Goal: Information Seeking & Learning: Learn about a topic

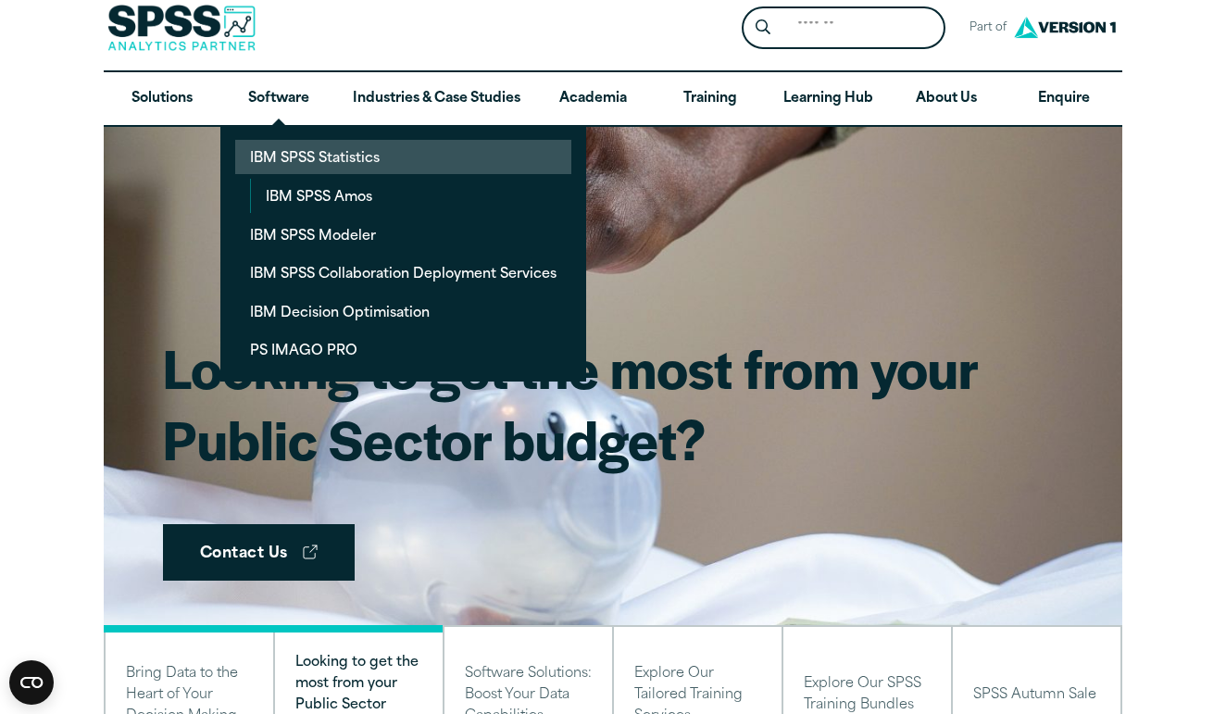
scroll to position [15, 0]
click at [349, 167] on link "IBM SPSS Statistics" at bounding box center [403, 157] width 336 height 34
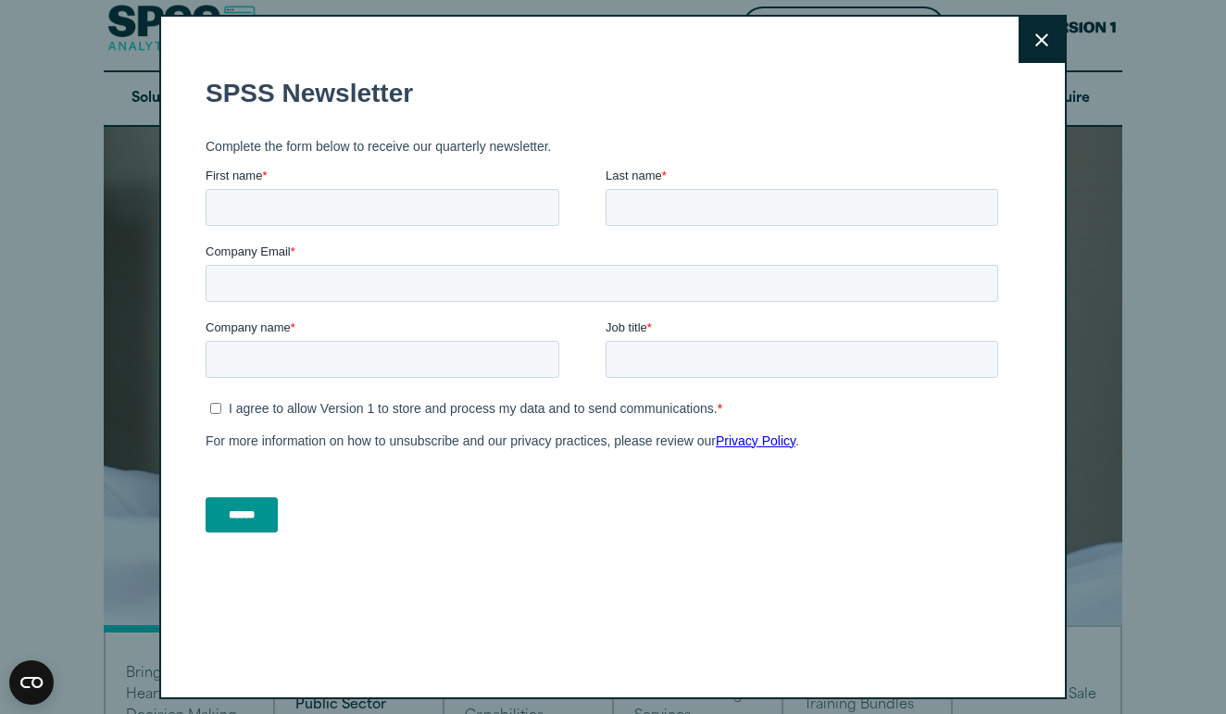
click at [1037, 50] on button "Close" at bounding box center [1042, 40] width 46 height 46
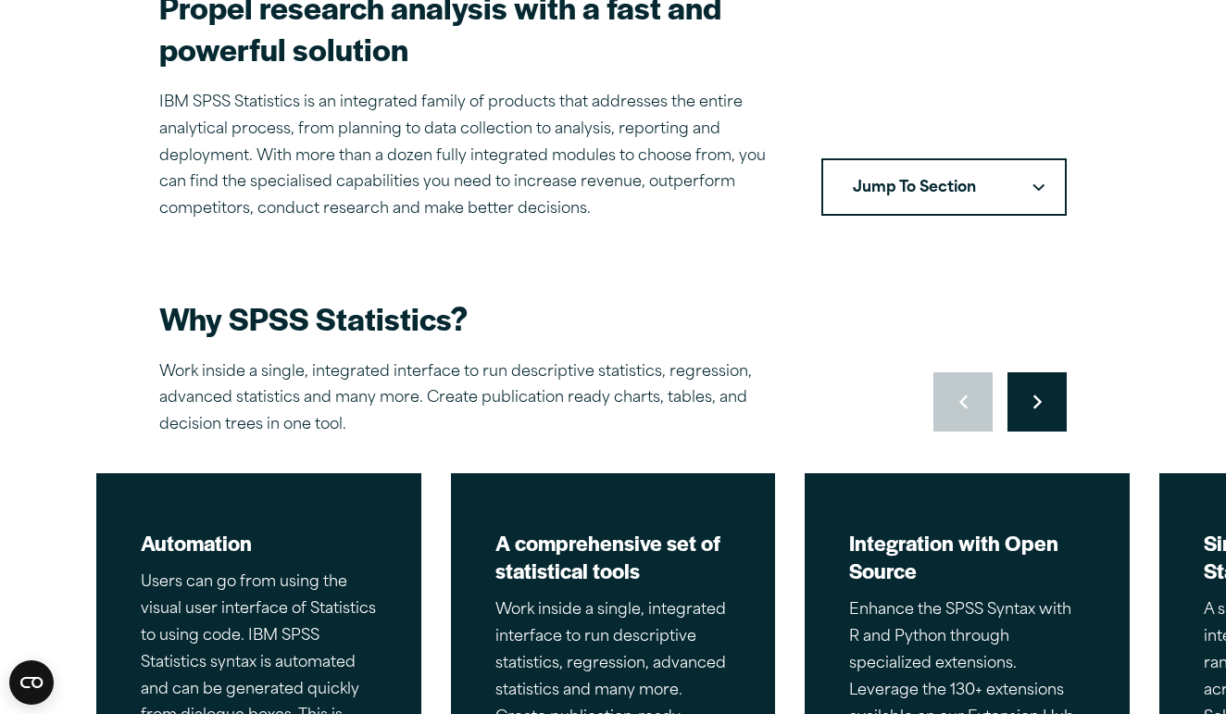
scroll to position [603, 0]
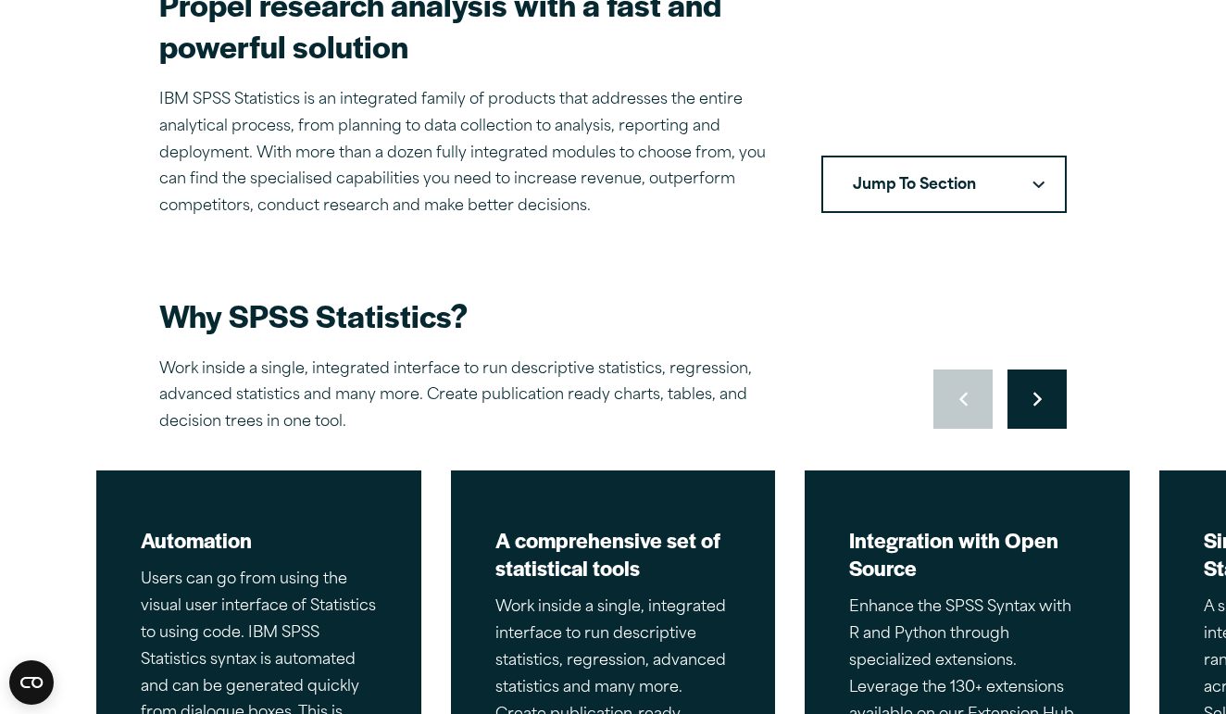
click at [1045, 188] on button "Jump To Section" at bounding box center [944, 184] width 245 height 57
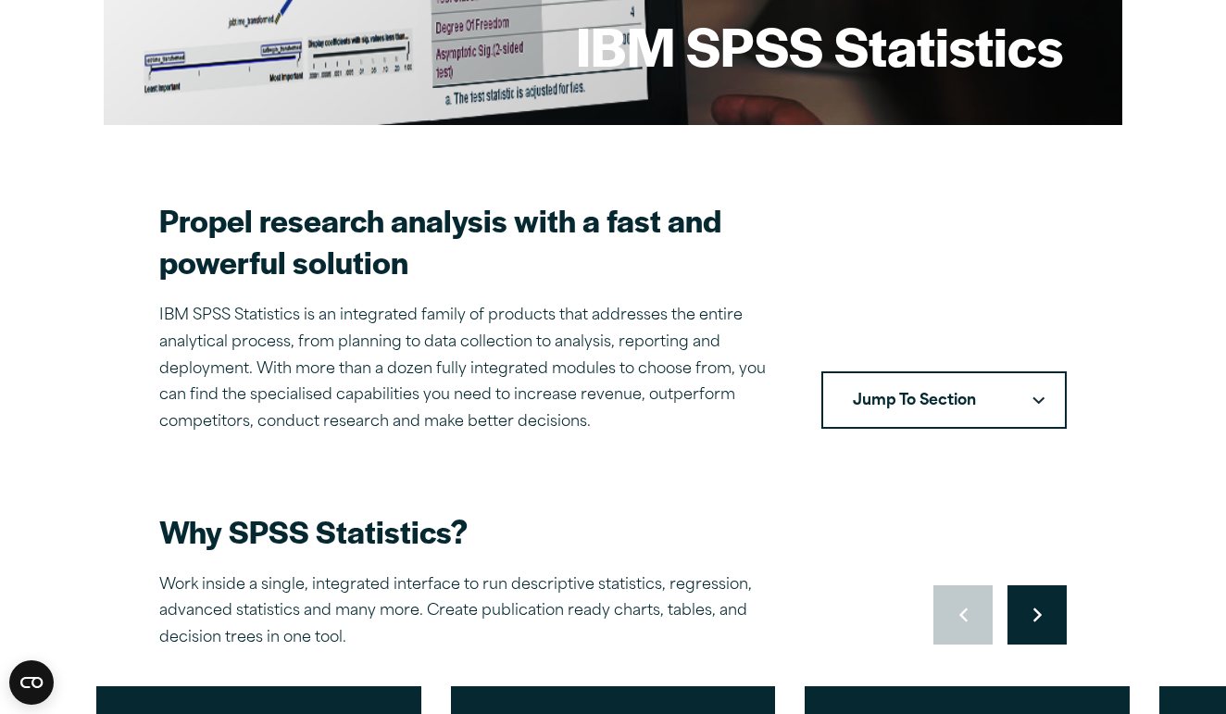
scroll to position [403, 0]
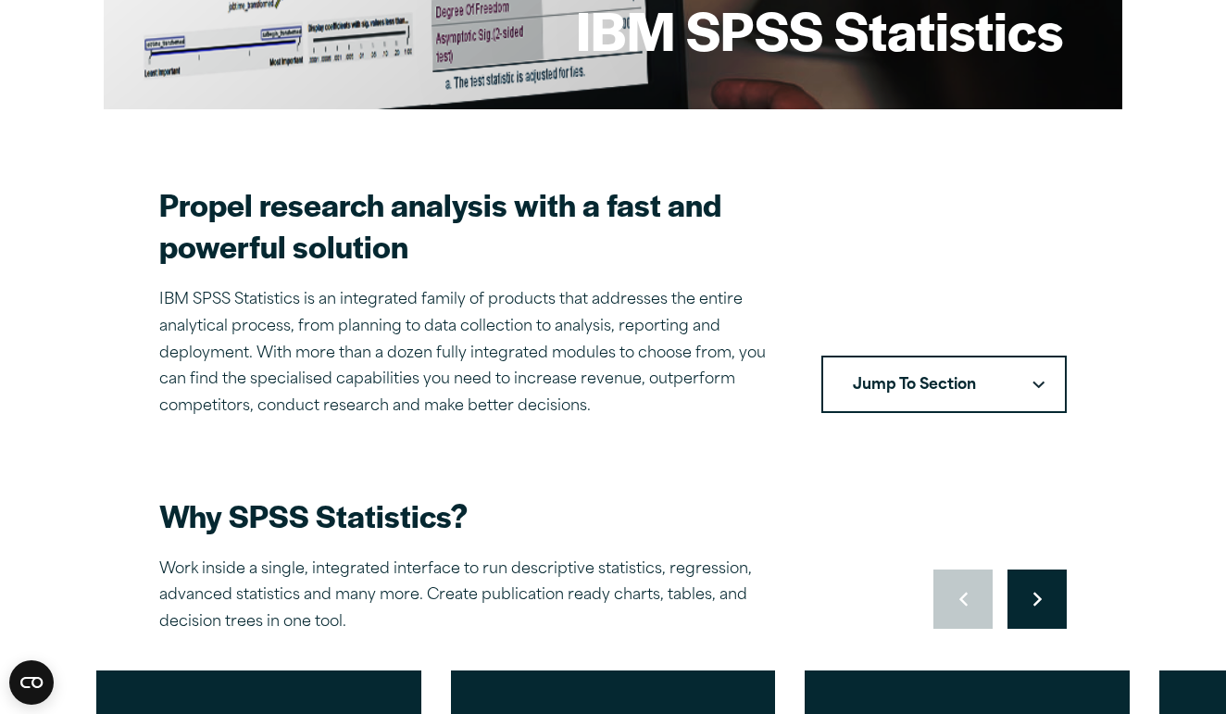
click at [1044, 381] on icon "Downward pointing chevron" at bounding box center [1039, 385] width 12 height 8
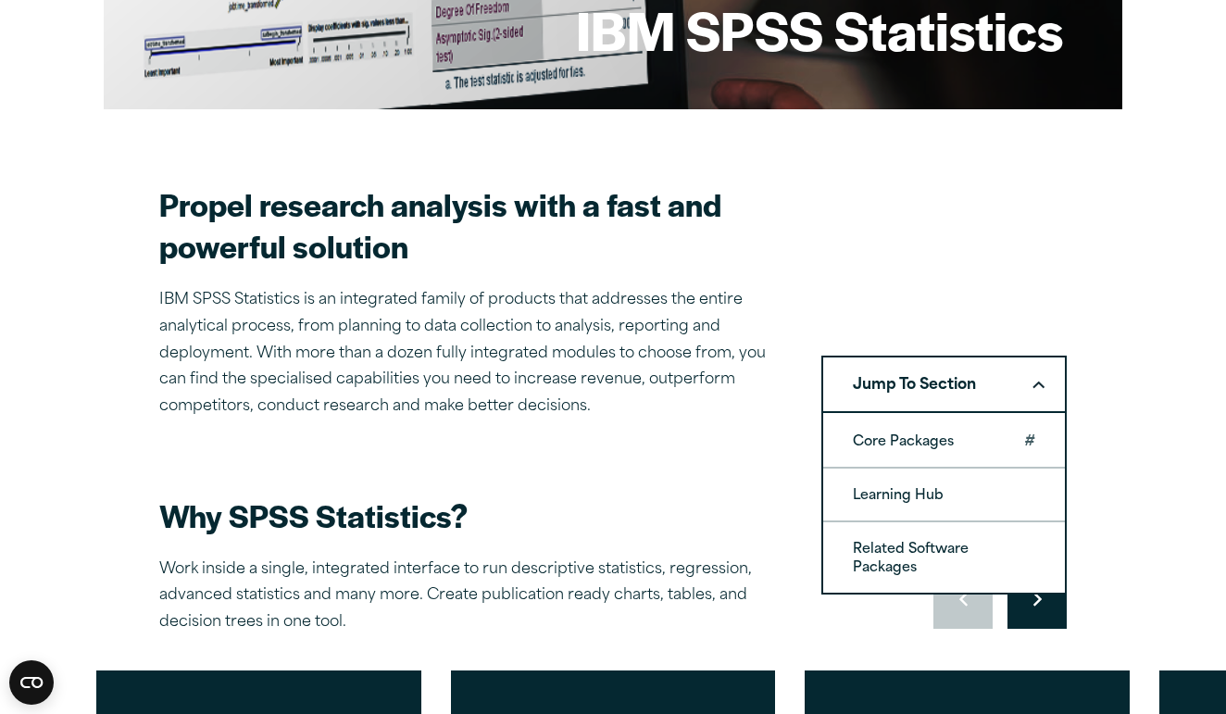
click at [948, 429] on link "Core Packages" at bounding box center [944, 441] width 242 height 52
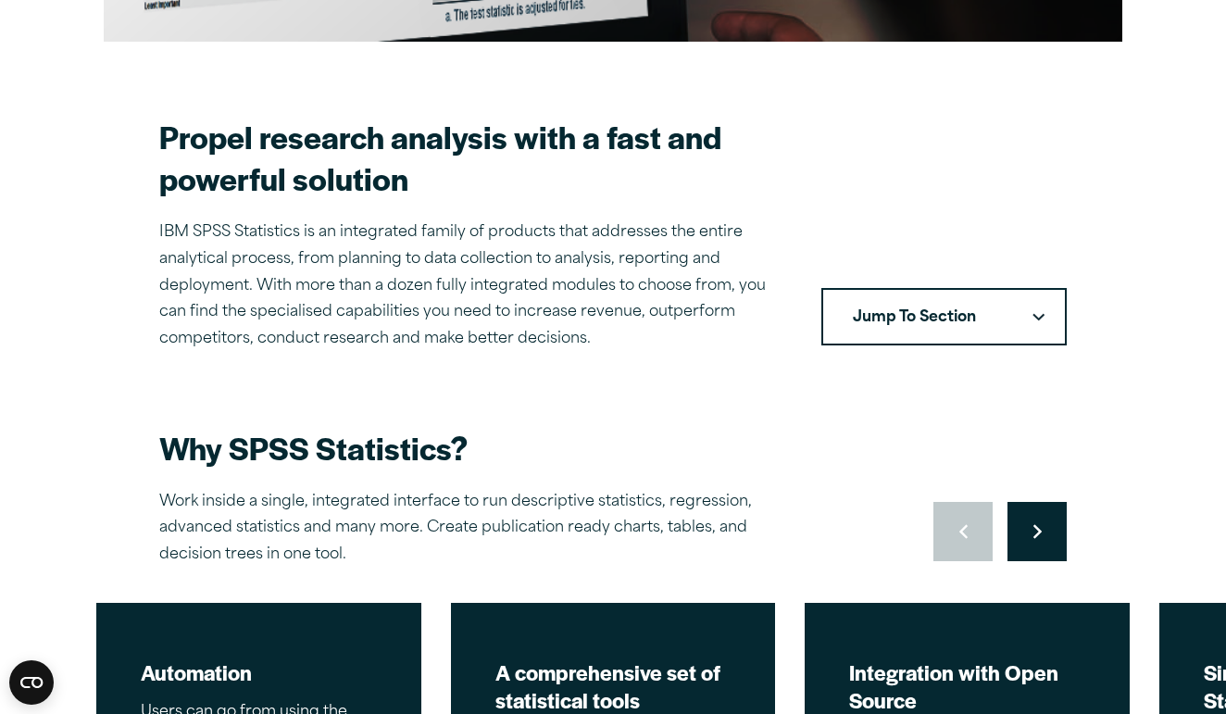
scroll to position [488, 0]
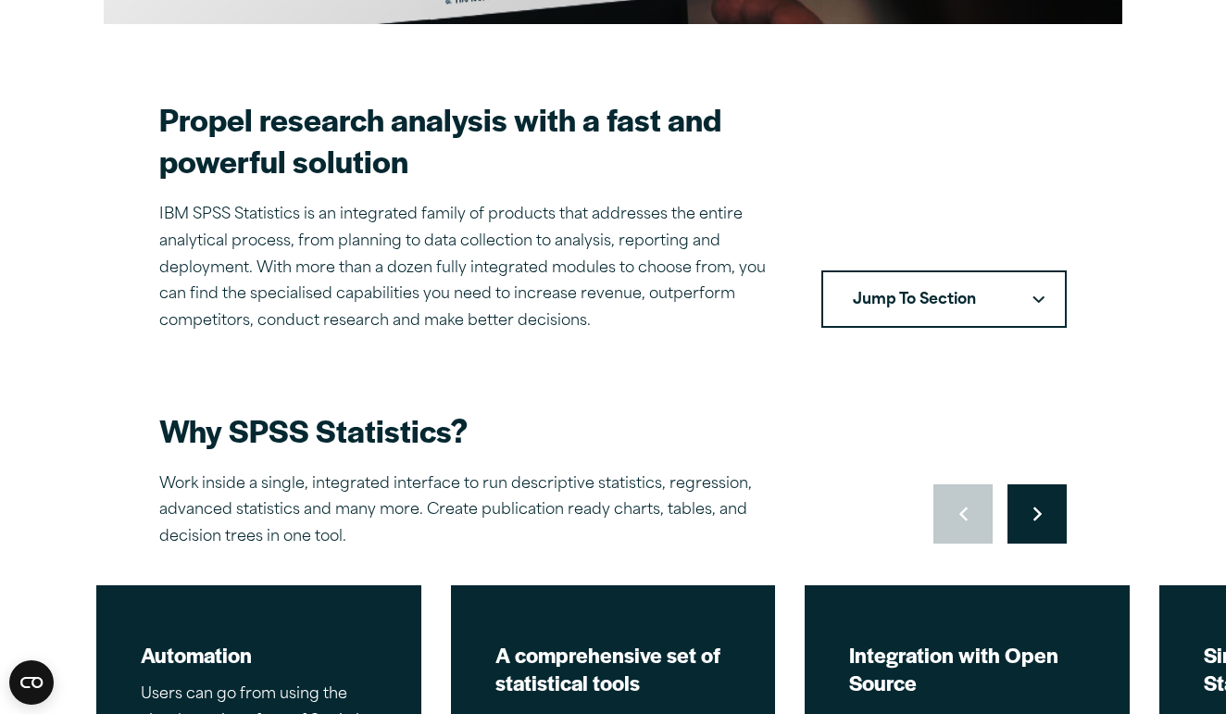
click at [1018, 290] on button "Jump To Section" at bounding box center [944, 298] width 245 height 57
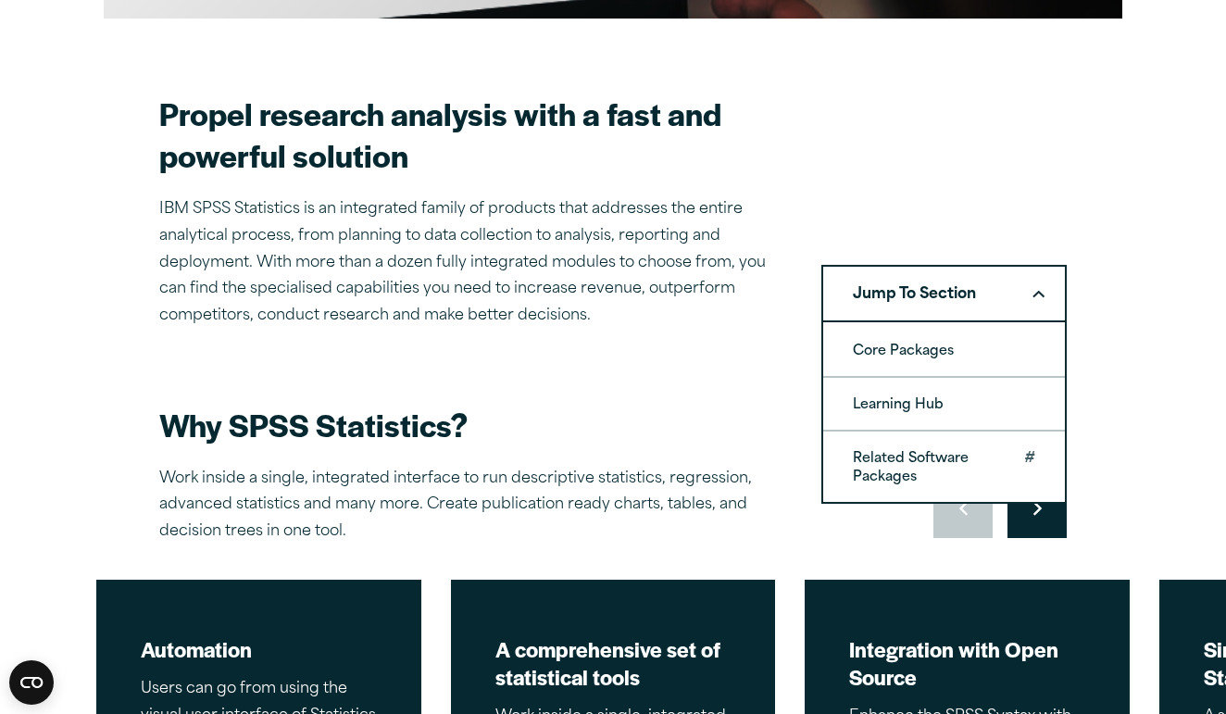
scroll to position [495, 1]
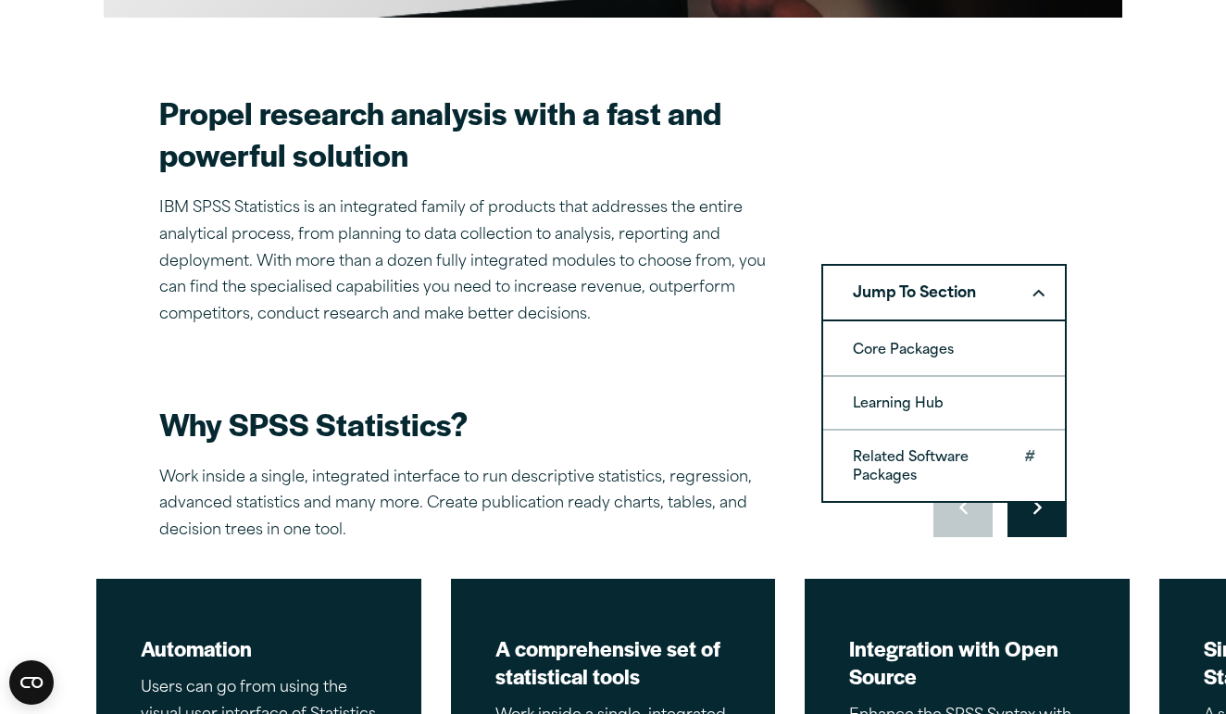
click at [918, 447] on link "Related Software Packages" at bounding box center [944, 466] width 242 height 70
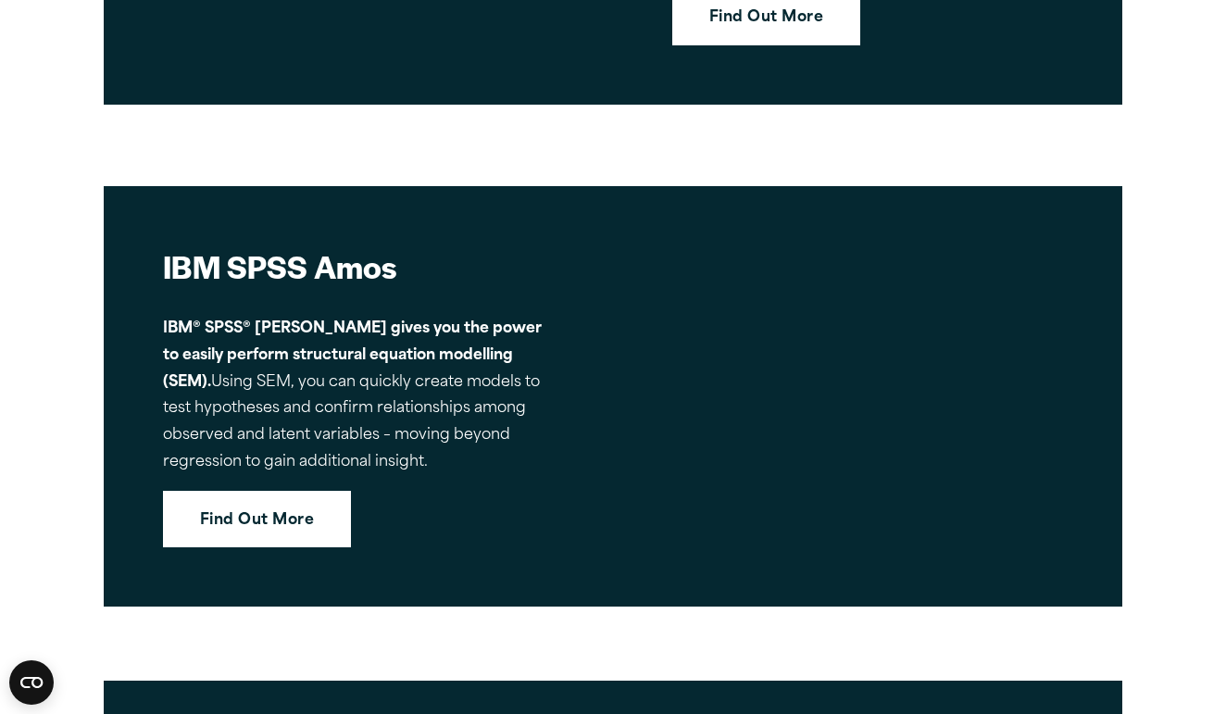
scroll to position [7909, 1]
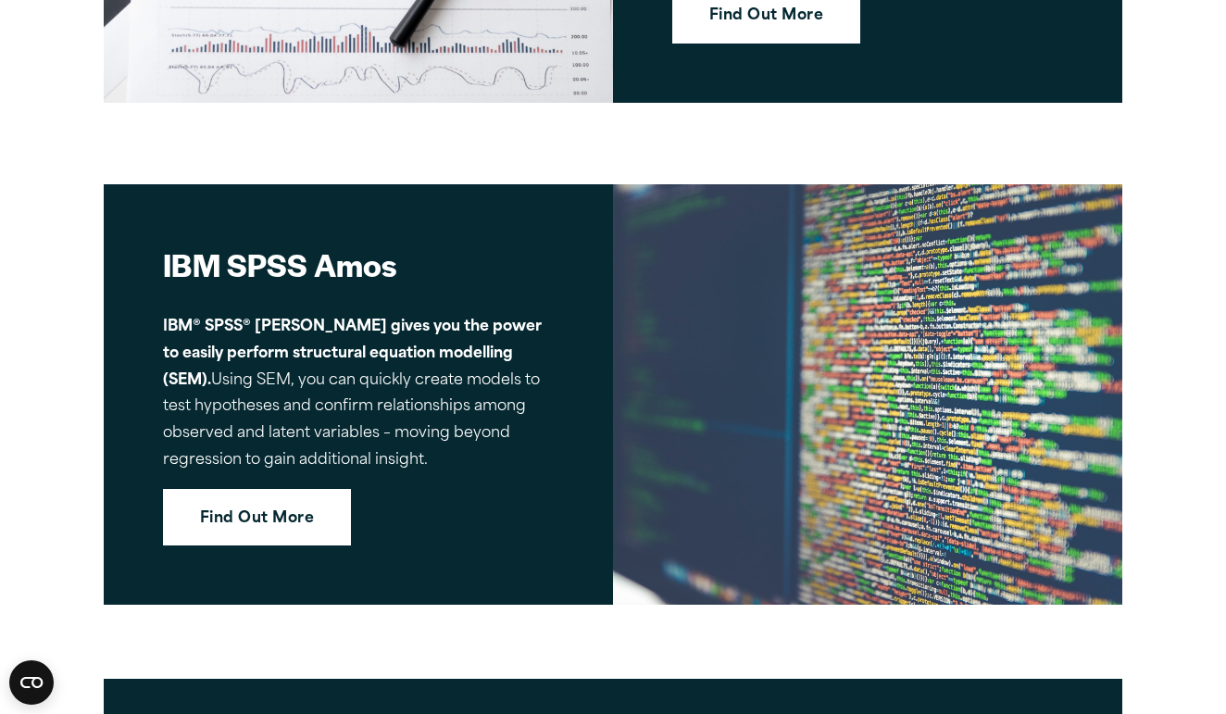
click at [273, 489] on link "Find Out More" at bounding box center [257, 517] width 188 height 57
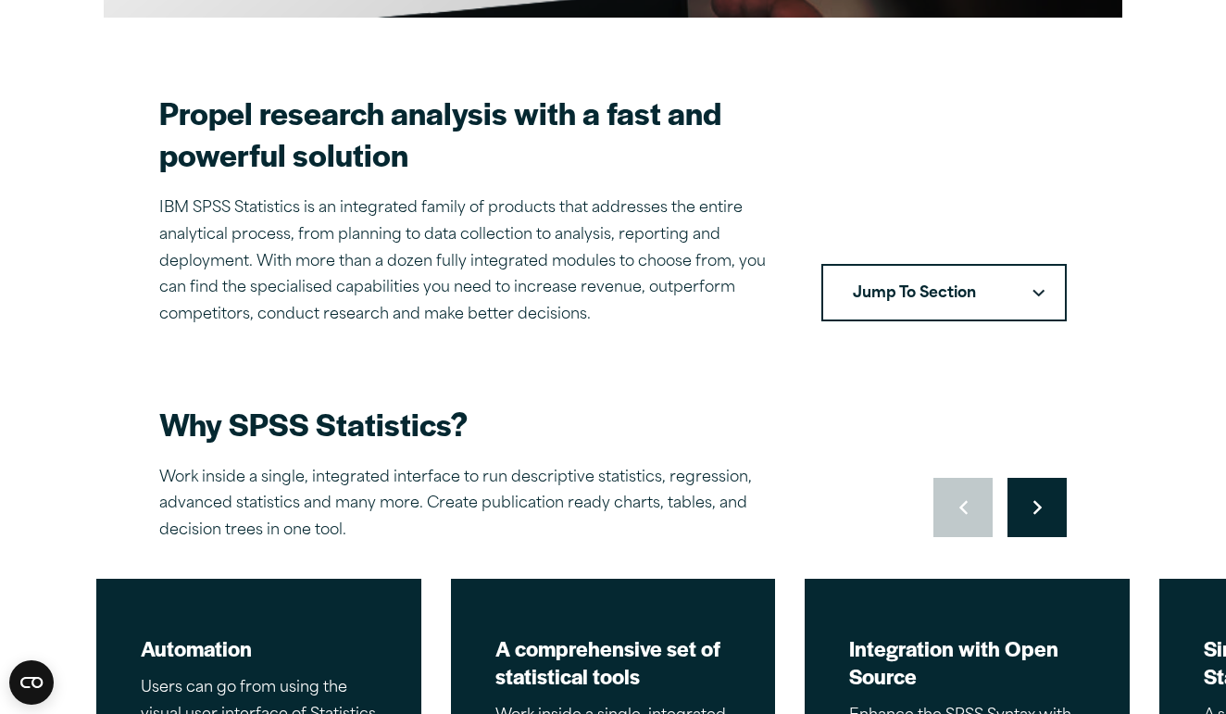
scroll to position [403, 0]
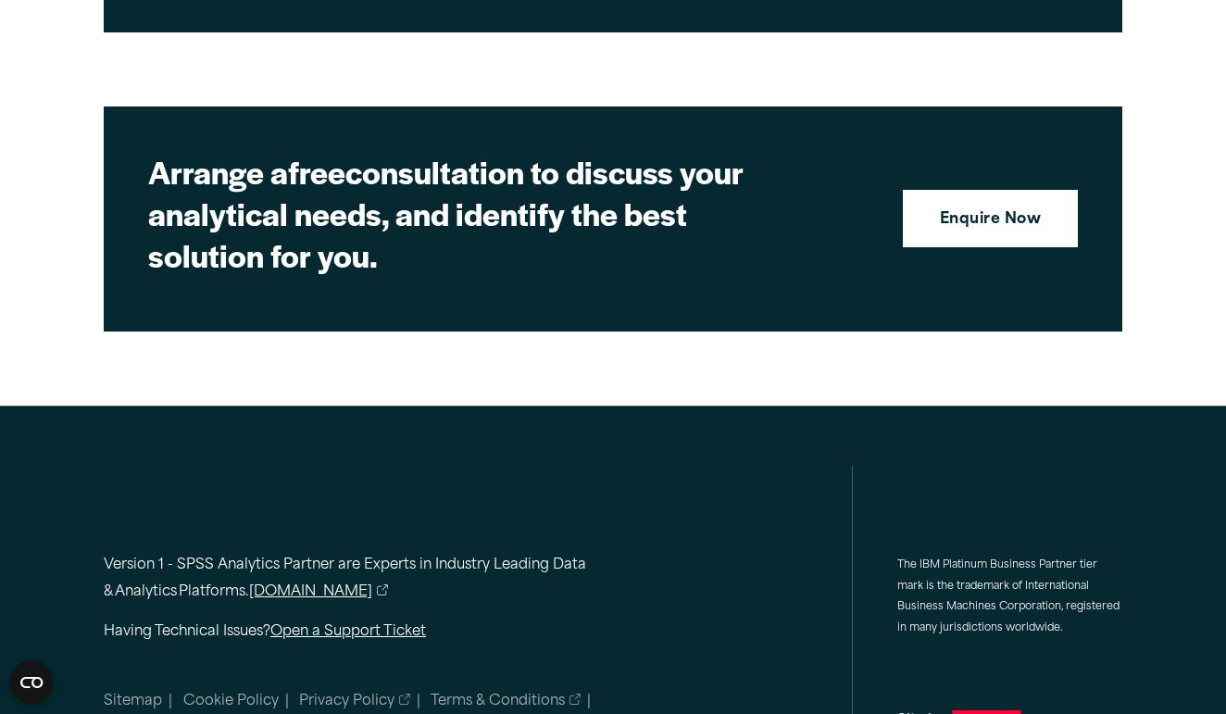
scroll to position [5195, 0]
